Goal: Transaction & Acquisition: Purchase product/service

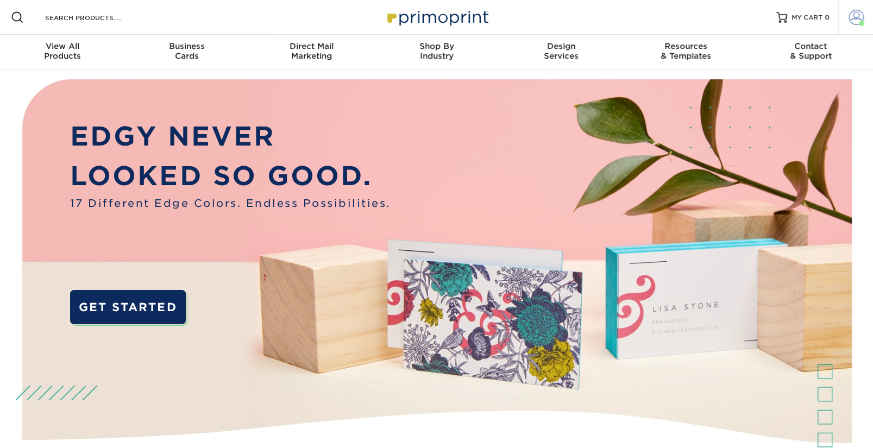
click at [857, 14] on span at bounding box center [856, 17] width 15 height 15
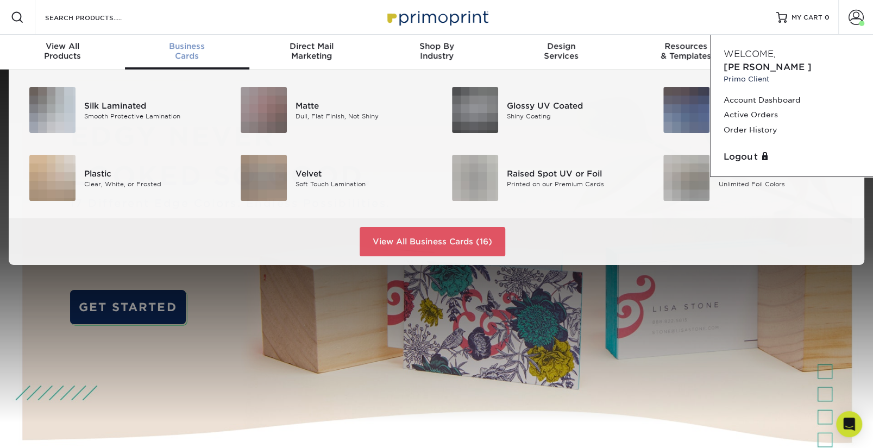
click at [180, 48] on span "Business" at bounding box center [187, 46] width 125 height 10
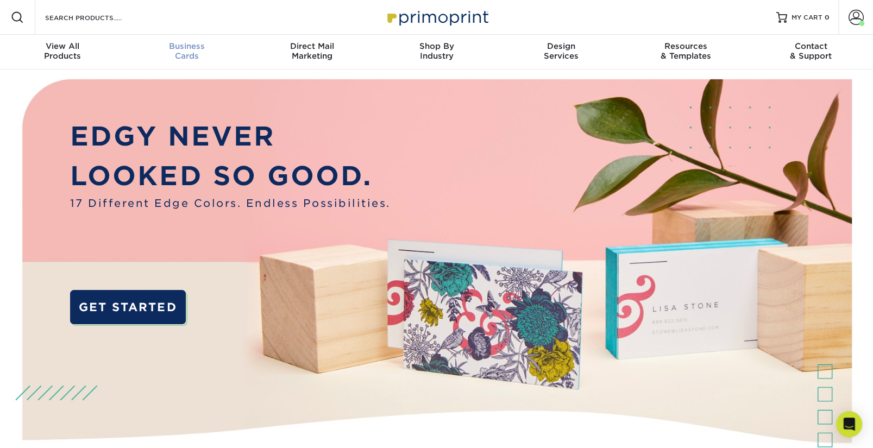
click at [192, 43] on span "Business" at bounding box center [187, 46] width 125 height 10
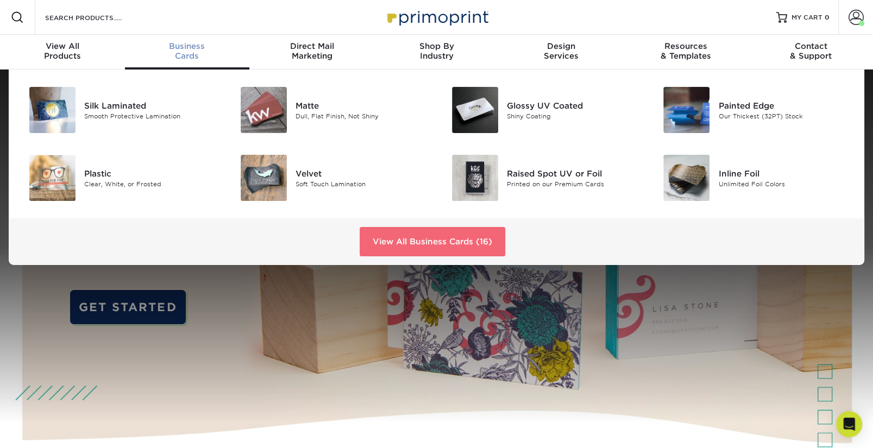
click at [381, 240] on link "View All Business Cards (16)" at bounding box center [433, 241] width 146 height 29
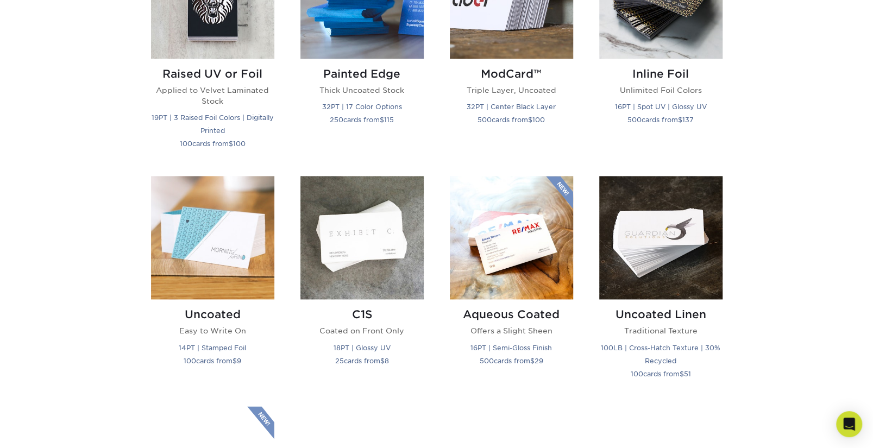
scroll to position [940, 0]
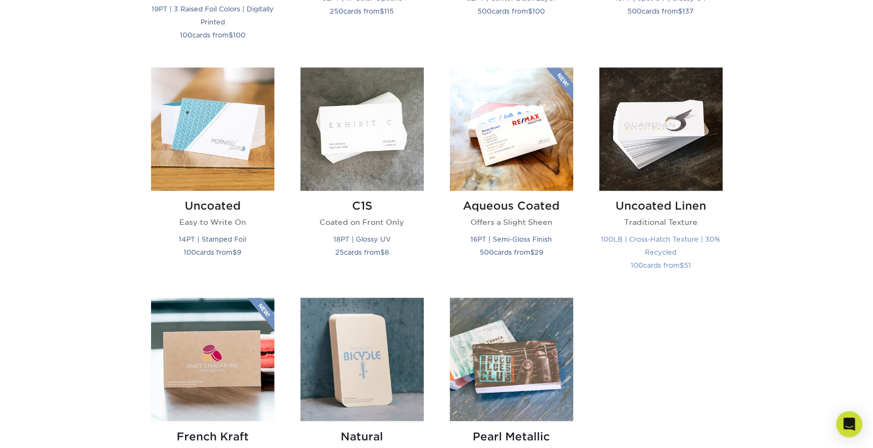
click at [637, 139] on img at bounding box center [660, 128] width 123 height 123
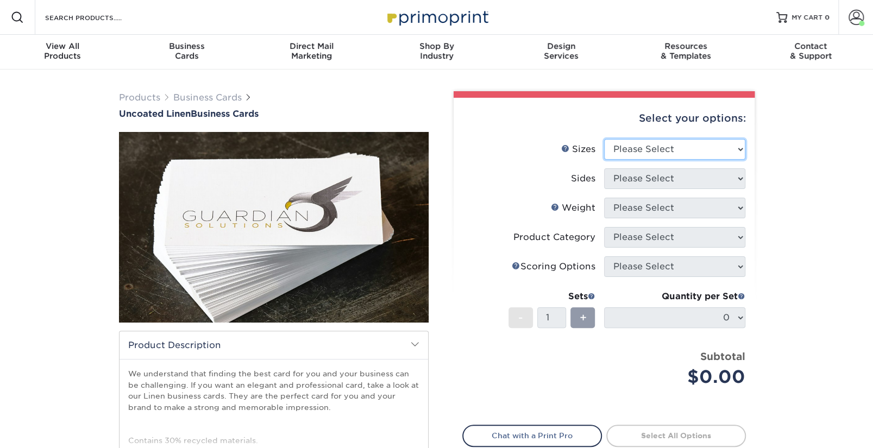
click at [634, 150] on select "Please Select 2" x 3.5" - Standard 2" x 7" - Foldover Card 2.125" x 3.375" - Eu…" at bounding box center [674, 149] width 141 height 21
select select "2.00x3.50"
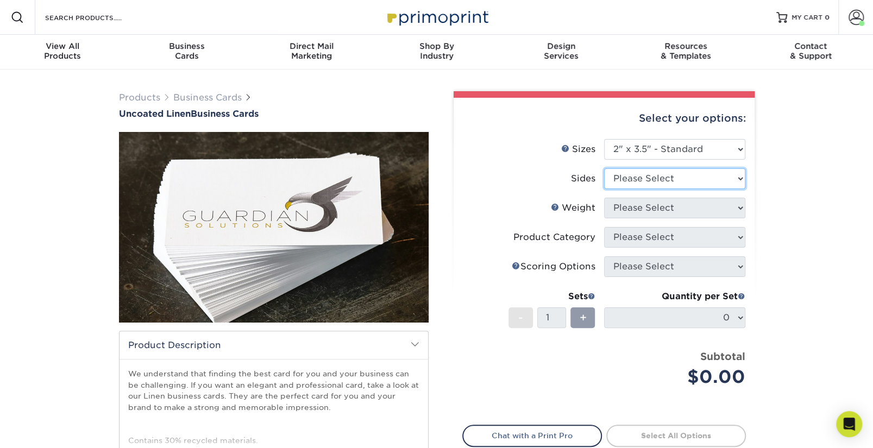
click at [635, 178] on select "Please Select Print Both Sides Print Front Only" at bounding box center [674, 178] width 141 height 21
select select "13abbda7-1d64-4f25-8bb2-c179b224825d"
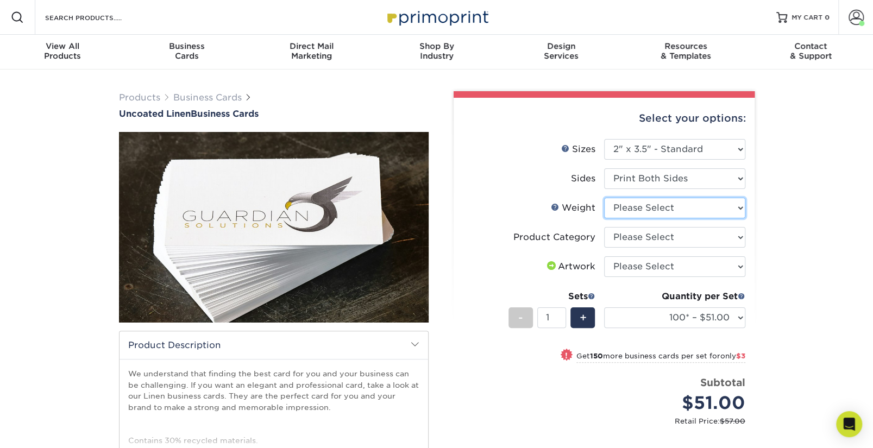
click at [636, 206] on select "Please Select 100LB" at bounding box center [674, 208] width 141 height 21
select select "100LB"
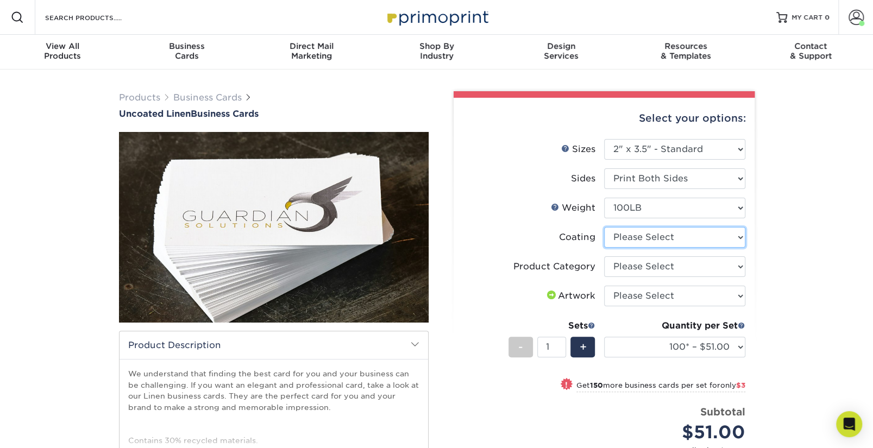
click at [638, 237] on select at bounding box center [674, 237] width 141 height 21
select select "3e7618de-abca-4bda-9f97-8b9129e913d8"
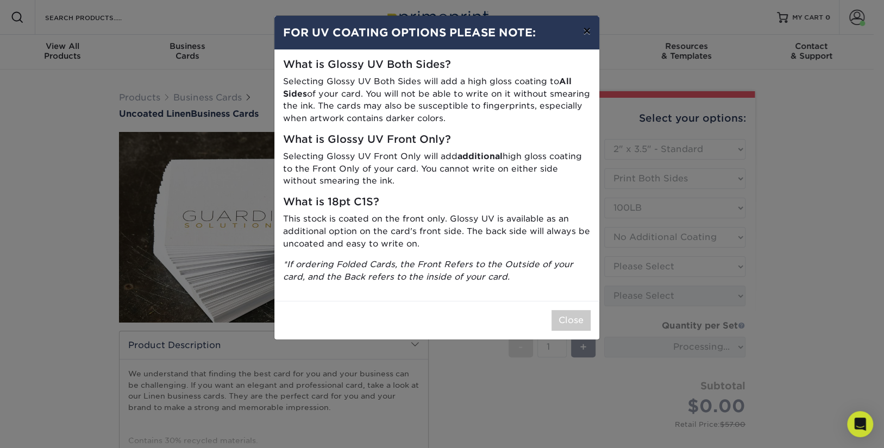
click at [586, 34] on button "×" at bounding box center [586, 31] width 25 height 30
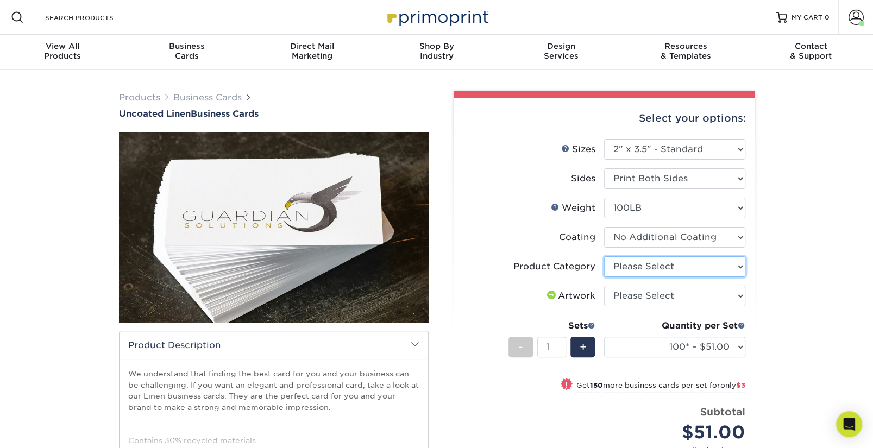
click at [641, 265] on select "Please Select Business Cards" at bounding box center [674, 266] width 141 height 21
select select "3b5148f1-0588-4f88-a218-97bcfdce65c1"
click at [643, 299] on select "Please Select I will upload files I need a design - $100" at bounding box center [674, 296] width 141 height 21
select select "upload"
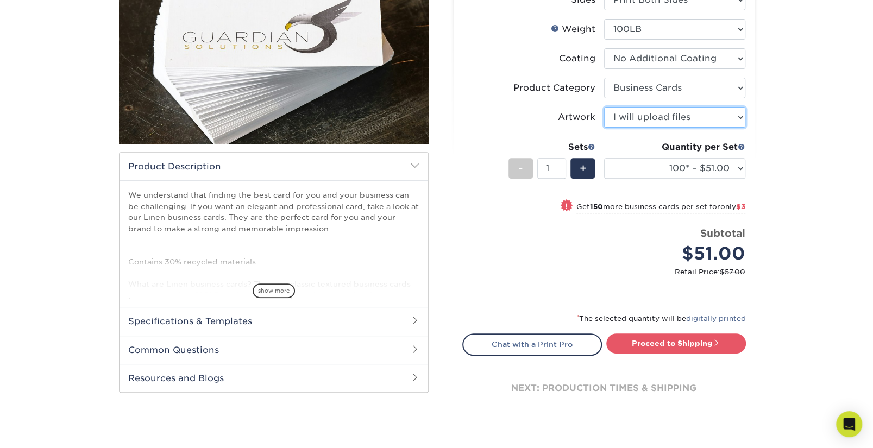
scroll to position [208, 0]
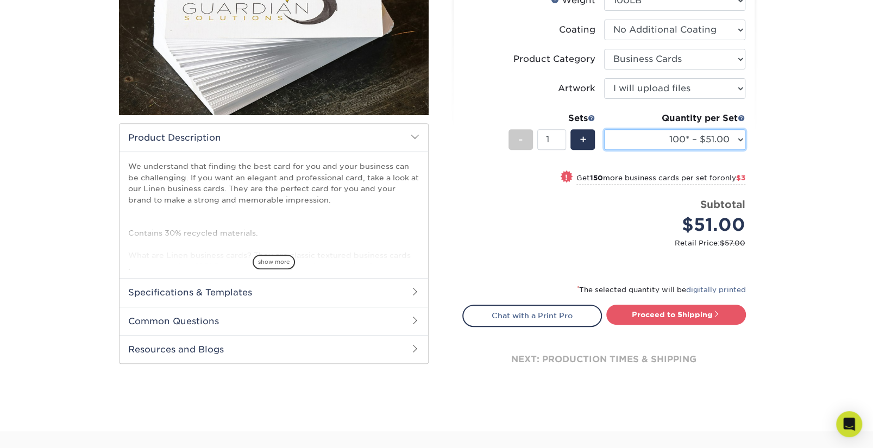
click at [622, 143] on select "100* – $51.00 250* – $54.00 500* – $61.00 1000 – $64.00 2500 – $101.00 5000 – $…" at bounding box center [674, 139] width 141 height 21
select select "250* – $54.00"
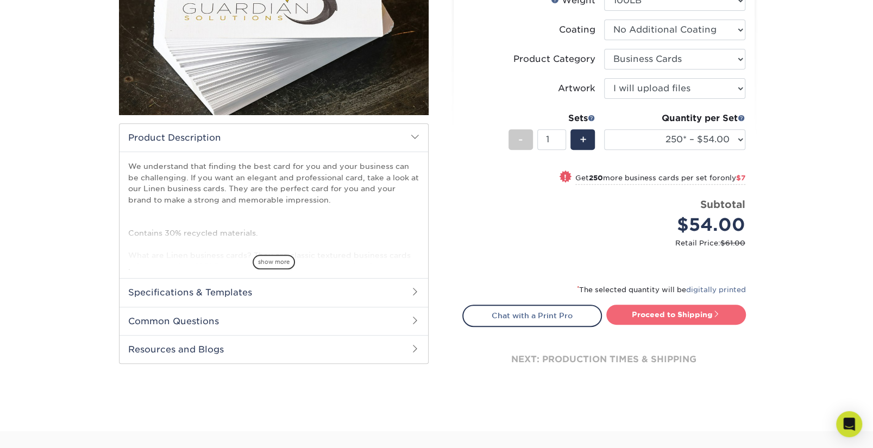
click at [664, 310] on link "Proceed to Shipping" at bounding box center [676, 315] width 140 height 20
type input "Set 1"
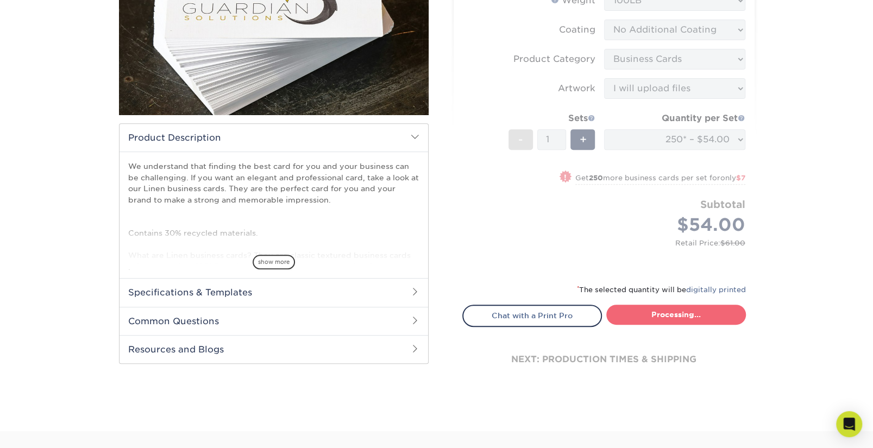
select select "ab589cb3-2b6b-4d5c-a047-f5464c5f8a57"
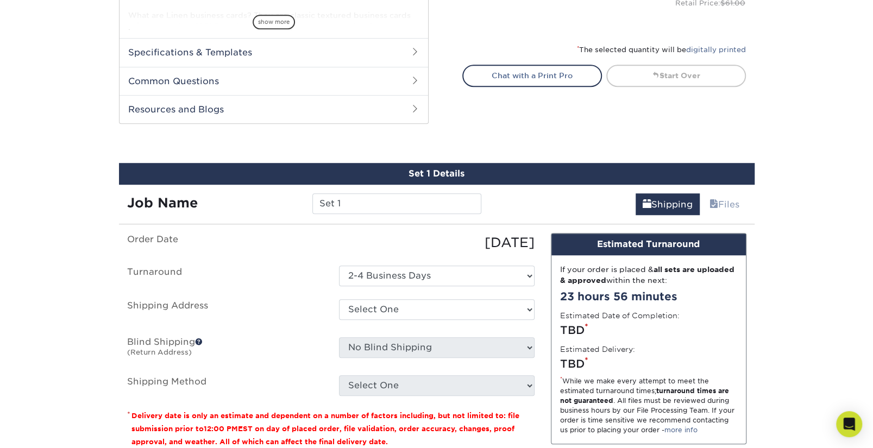
scroll to position [540, 0]
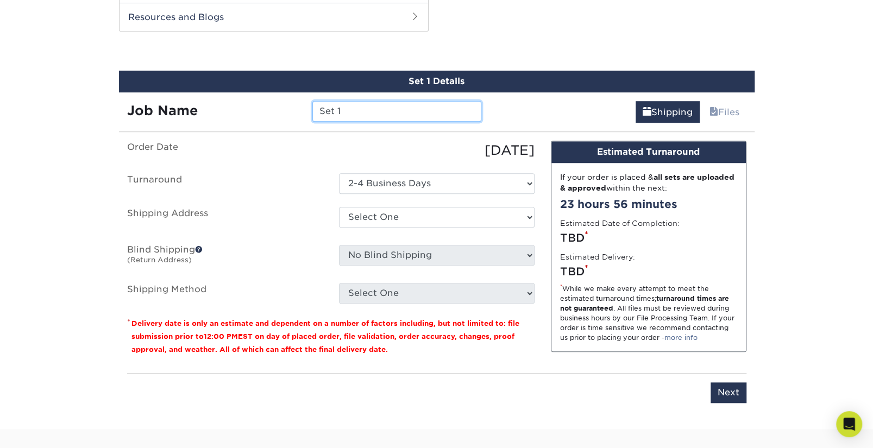
drag, startPoint x: 350, startPoint y: 103, endPoint x: 305, endPoint y: 105, distance: 45.2
click at [305, 105] on div "Set 1" at bounding box center [396, 111] width 185 height 21
drag, startPoint x: 348, startPoint y: 112, endPoint x: 277, endPoint y: 109, distance: 71.3
click at [277, 109] on div "Job Name Set 1" at bounding box center [304, 111] width 371 height 21
type input "CBIJackiDavis"
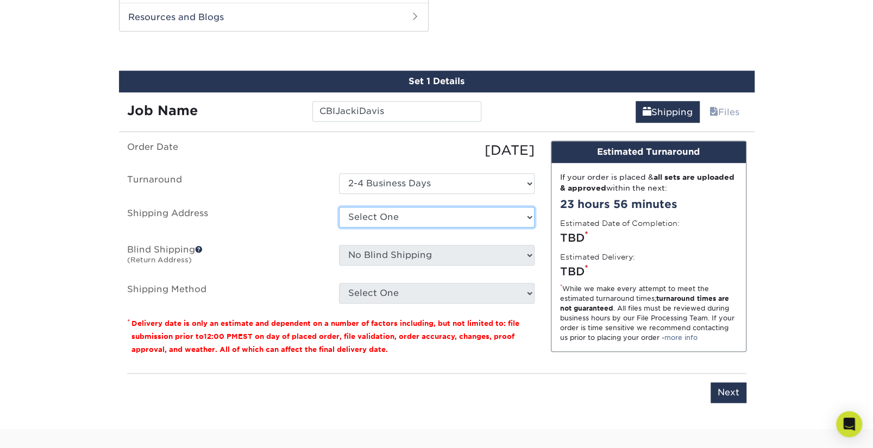
click at [360, 218] on select "Select One [PERSON_NAME]/Spa at CBI [PERSON_NAME] [PERSON_NAME] [GEOGRAPHIC_DAT…" at bounding box center [437, 217] width 196 height 21
select select "116276"
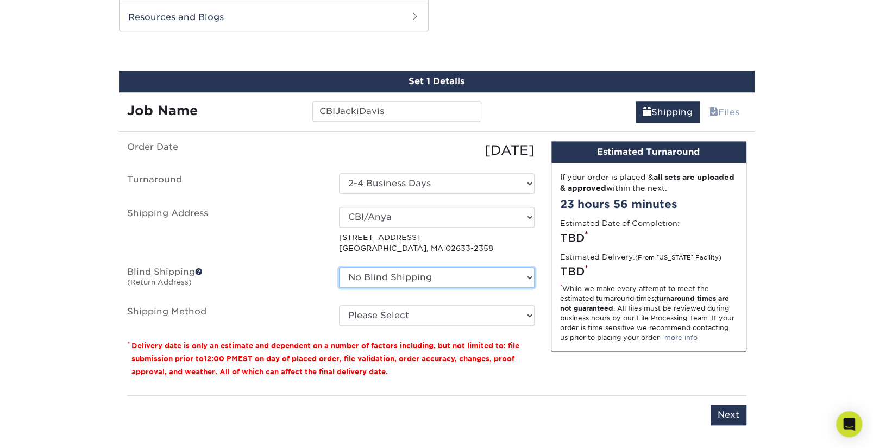
click at [397, 280] on select "No Blind Shipping [PERSON_NAME]/Spa at CBI [PERSON_NAME] [PERSON_NAME]" at bounding box center [437, 277] width 196 height 21
select select "87822"
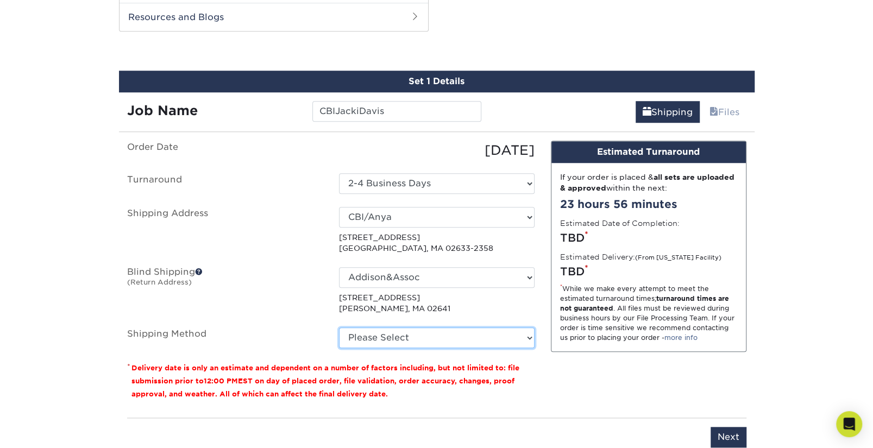
click at [411, 334] on select "Please Select Ground Shipping (+$7.84) 3 Day Shipping Service (+$18.69) 2 Day A…" at bounding box center [437, 338] width 196 height 21
select select "03"
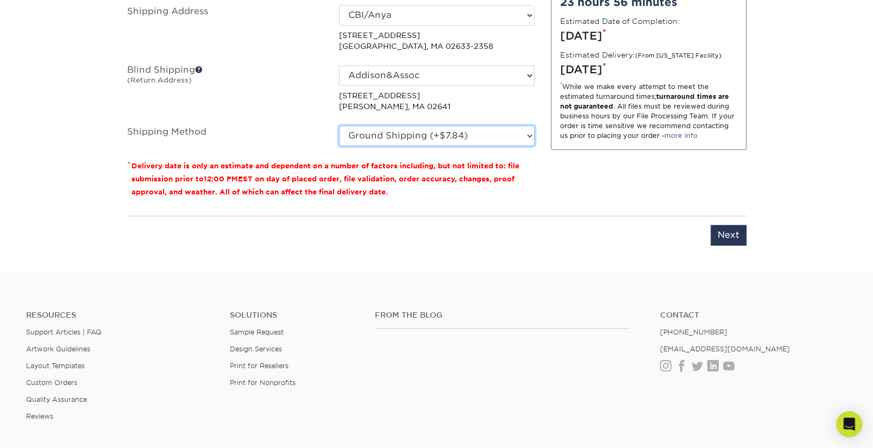
scroll to position [768, 0]
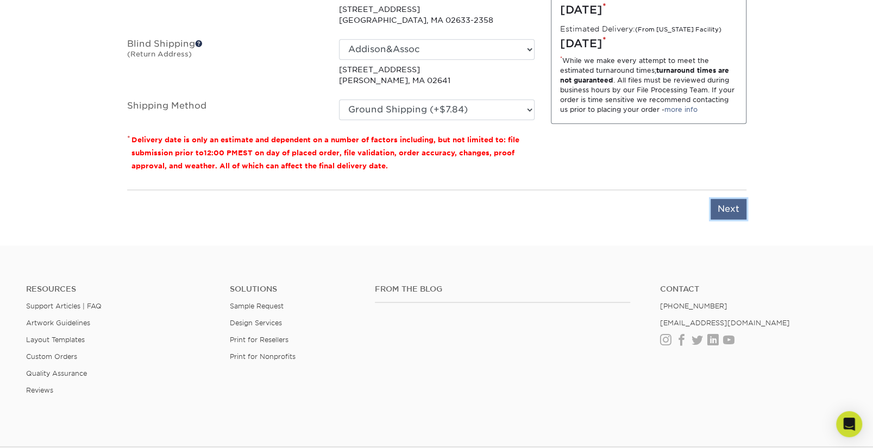
click at [730, 206] on input "Next" at bounding box center [729, 209] width 36 height 21
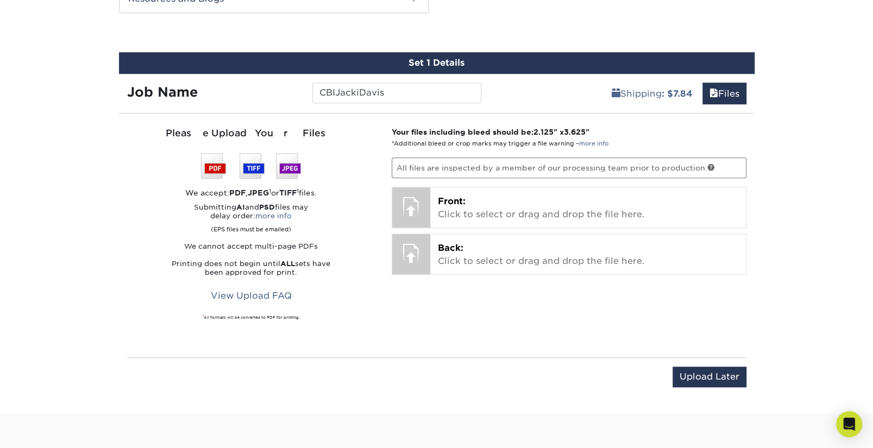
scroll to position [556, 0]
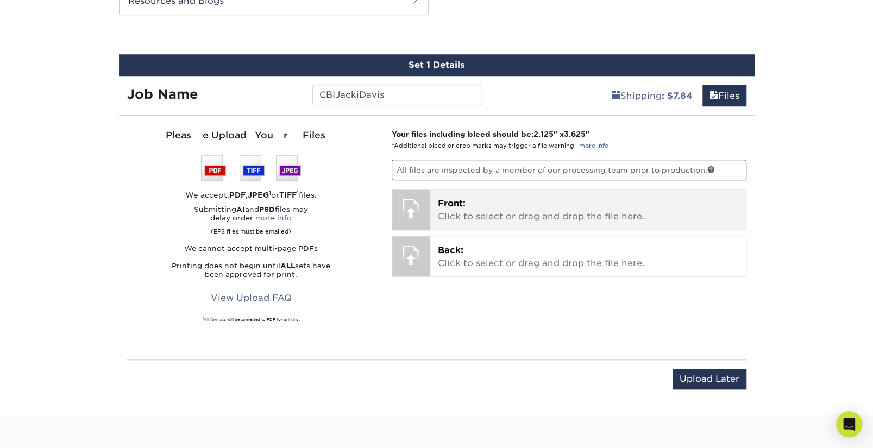
click at [521, 203] on p "Front: Click to select or drag and drop the file here." at bounding box center [588, 210] width 300 height 26
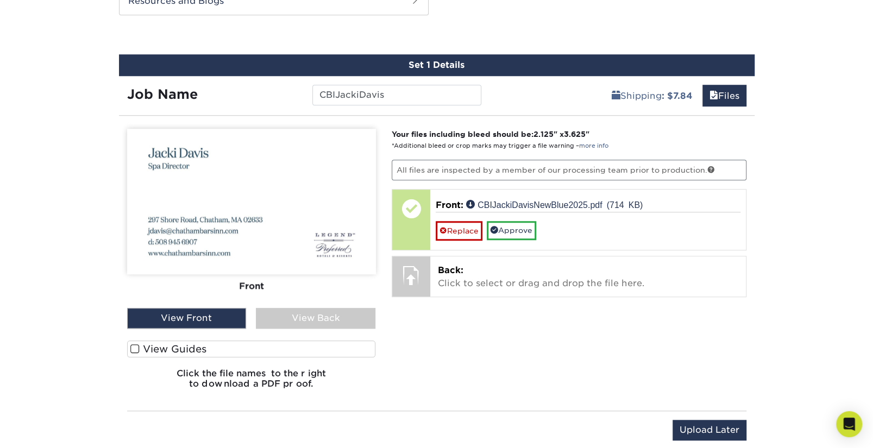
click at [133, 349] on span at bounding box center [134, 349] width 9 height 10
click at [0, 0] on input "View Guides" at bounding box center [0, 0] width 0 height 0
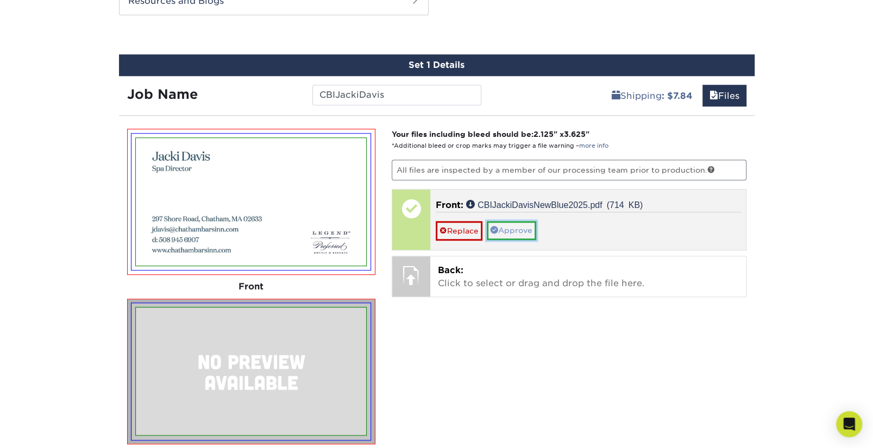
click at [517, 225] on link "Approve" at bounding box center [511, 230] width 49 height 18
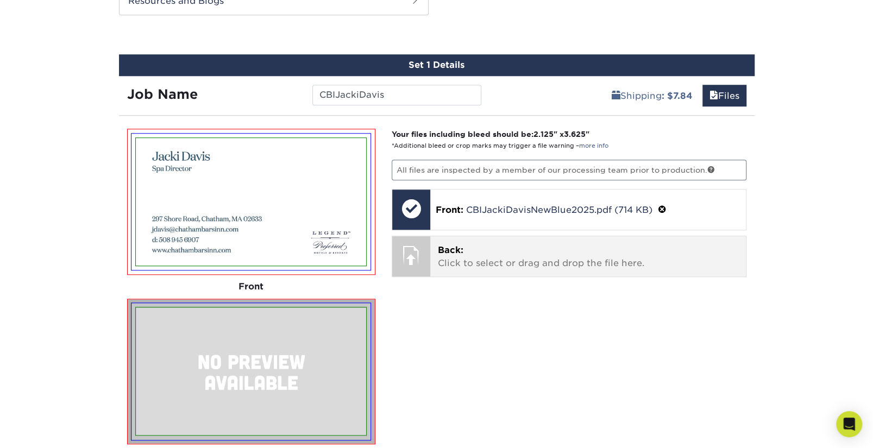
click at [500, 249] on p "Back: Click to select or drag and drop the file here." at bounding box center [588, 257] width 300 height 26
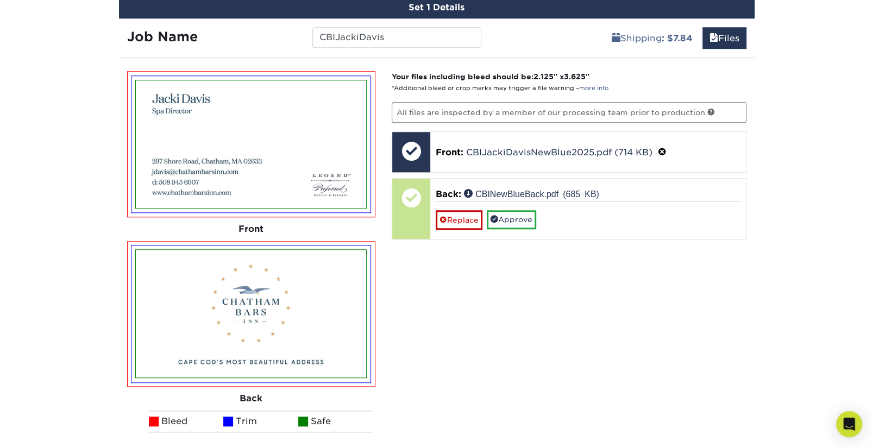
scroll to position [648, 0]
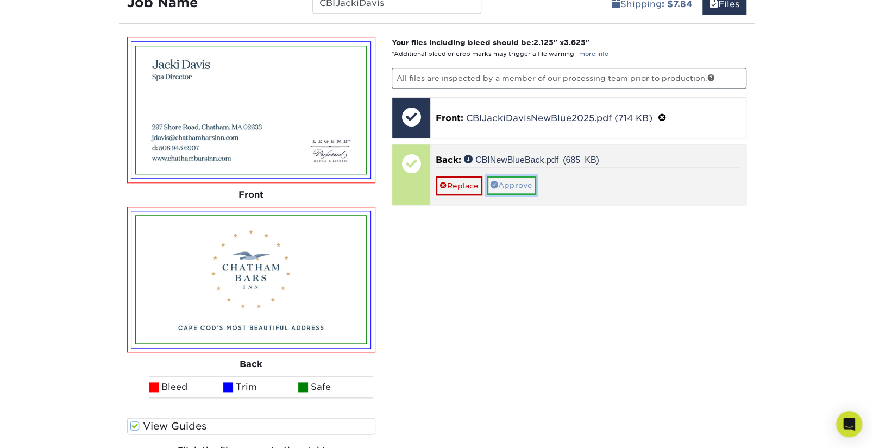
click at [502, 186] on link "Approve" at bounding box center [511, 185] width 49 height 18
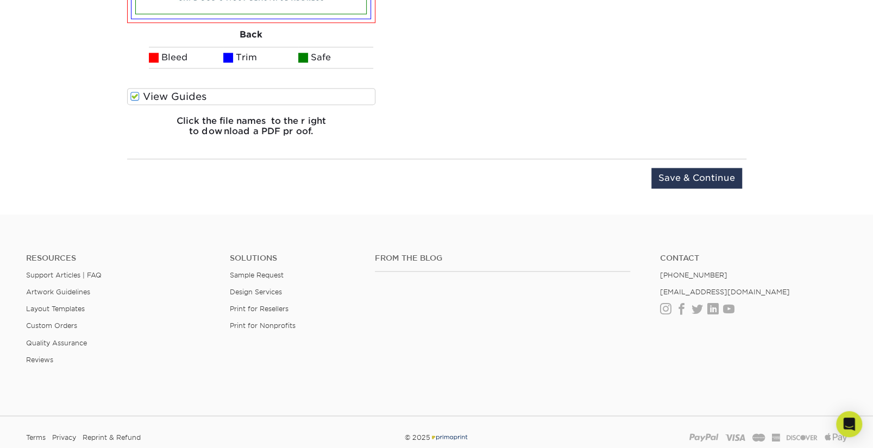
scroll to position [981, 0]
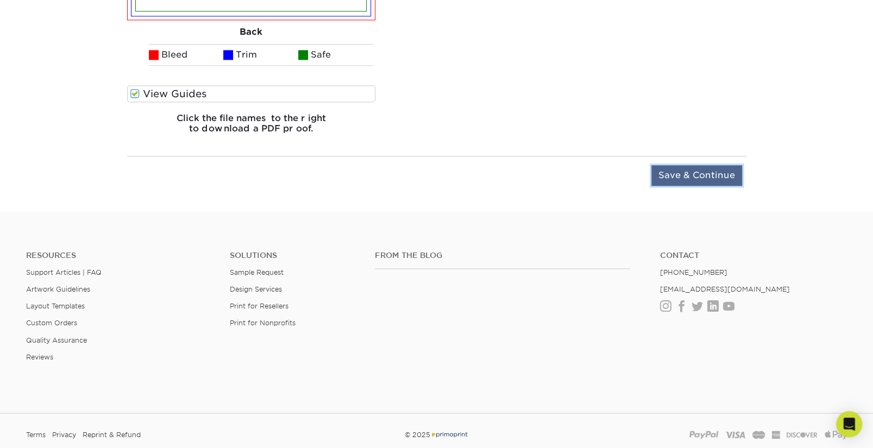
click at [703, 174] on input "Save & Continue" at bounding box center [696, 175] width 91 height 21
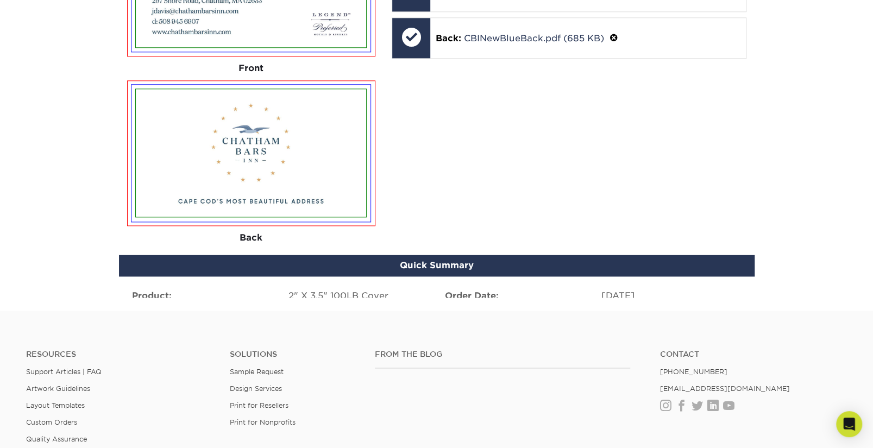
scroll to position [739, 0]
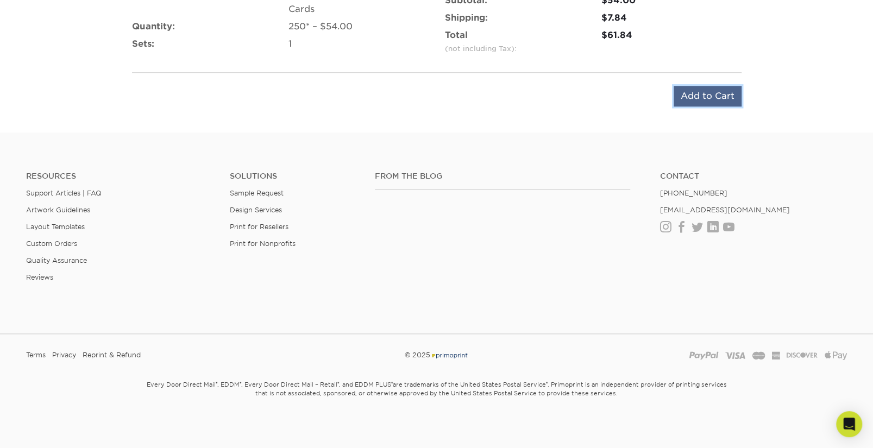
click at [722, 95] on input "Add to Cart" at bounding box center [708, 96] width 68 height 21
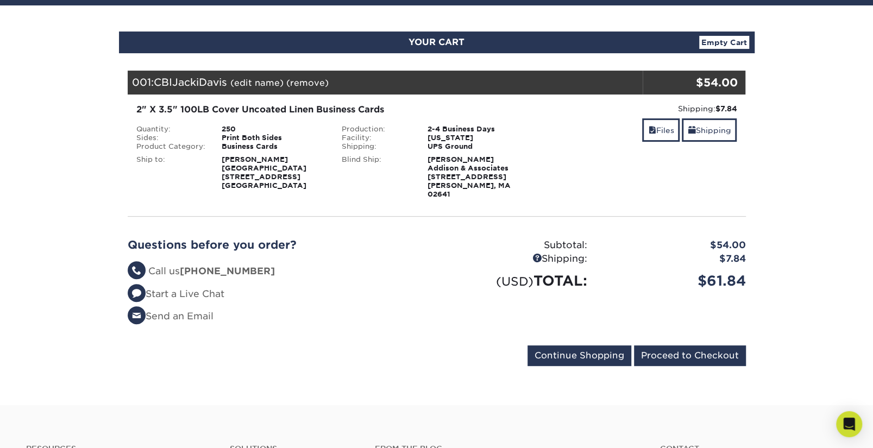
scroll to position [111, 0]
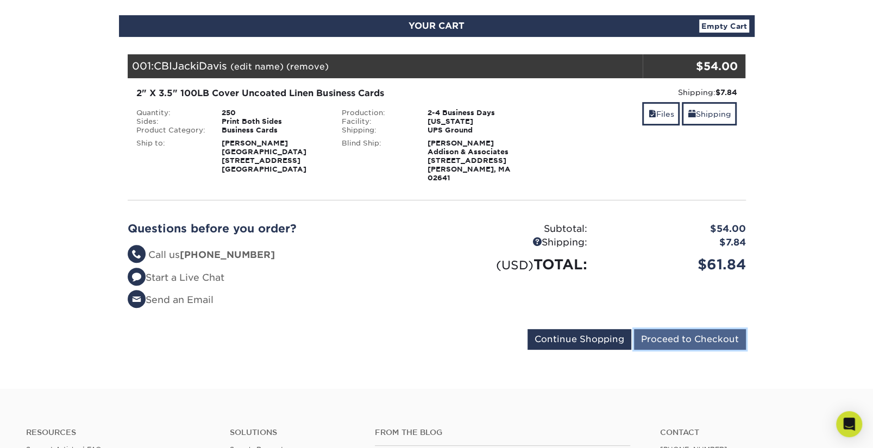
click at [678, 329] on input "Proceed to Checkout" at bounding box center [690, 339] width 112 height 21
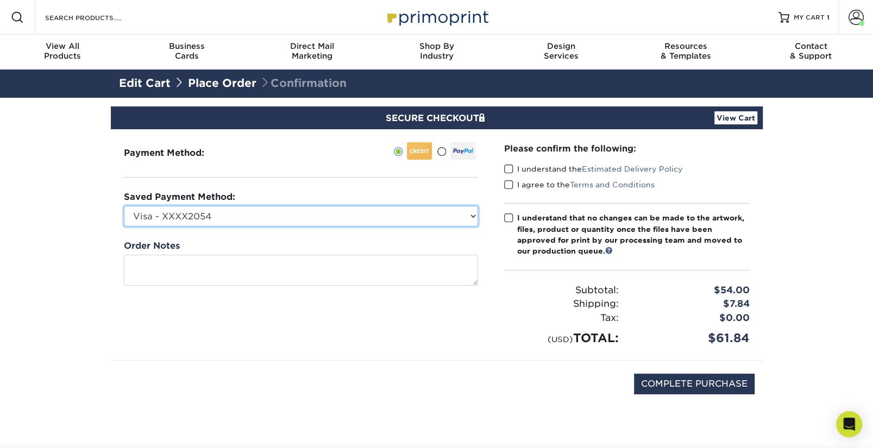
click at [291, 213] on select "Visa - XXXX2054 Visa - XXXX0266 New Credit Card" at bounding box center [301, 216] width 354 height 21
select select "69495"
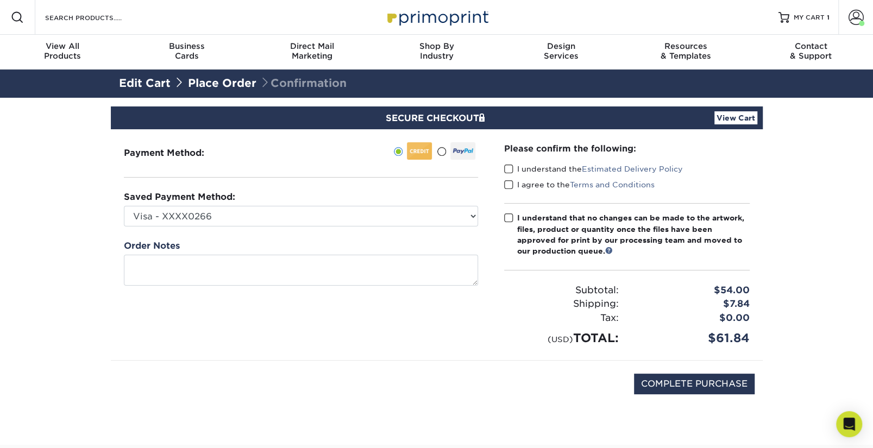
click at [513, 170] on label "I understand the Estimated Delivery Policy" at bounding box center [593, 169] width 179 height 11
click at [0, 0] on input "I understand the Estimated Delivery Policy" at bounding box center [0, 0] width 0 height 0
click at [509, 186] on span at bounding box center [508, 185] width 9 height 10
click at [0, 0] on input "I agree to the Terms and Conditions" at bounding box center [0, 0] width 0 height 0
click at [510, 221] on span at bounding box center [508, 218] width 9 height 10
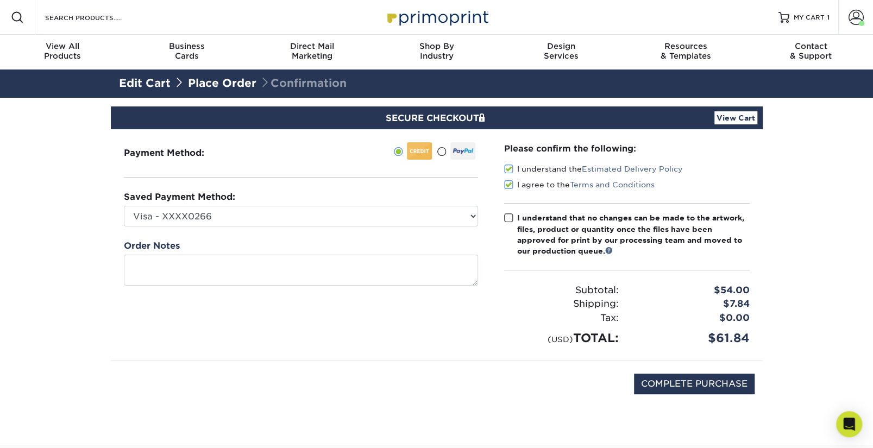
click at [0, 0] on input "I understand that no changes can be made to the artwork, files, product or quan…" at bounding box center [0, 0] width 0 height 0
click at [651, 383] on input "COMPLETE PURCHASE" at bounding box center [694, 384] width 121 height 21
click at [653, 378] on input "PROCESSING, PLEASE WAIT..." at bounding box center [680, 384] width 150 height 21
type input "STILL PROCESSING, PLEASE WAIT.."
